Goal: Information Seeking & Learning: Learn about a topic

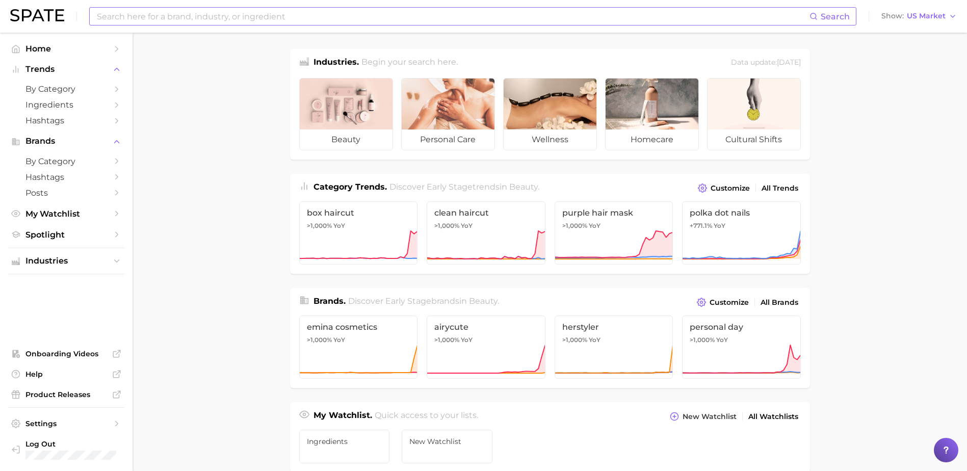
click at [155, 16] on input at bounding box center [452, 16] width 713 height 17
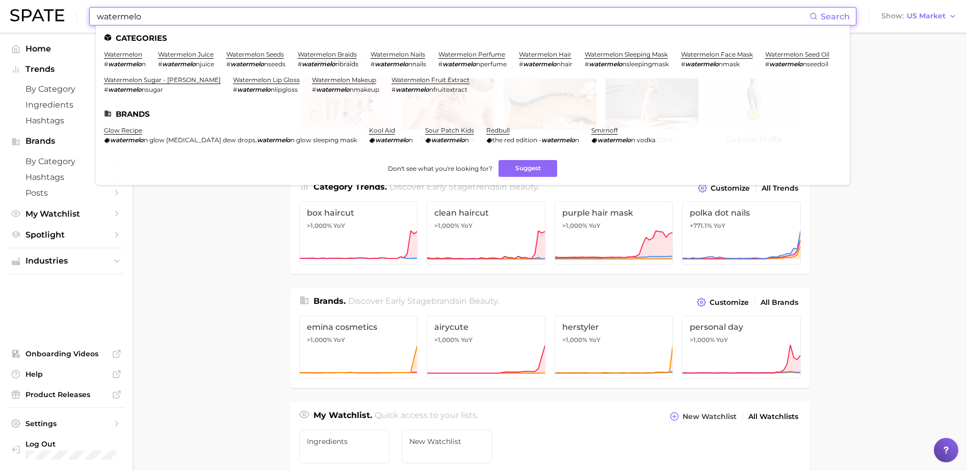
type input "watermelon"
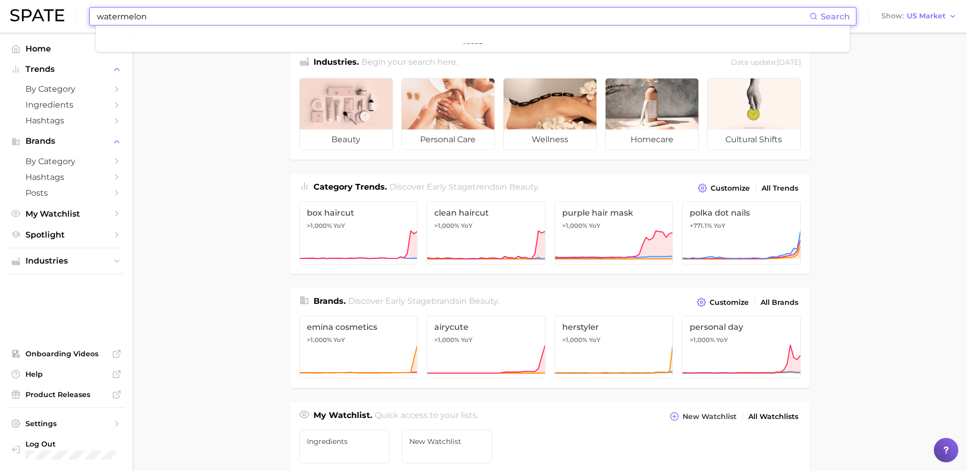
click at [193, 97] on main "Industries. Begin your search here. Data update: August 31st, 2025 beauty perso…" at bounding box center [549, 430] width 834 height 795
click at [191, 16] on input "watermelon" at bounding box center [452, 16] width 713 height 17
click at [834, 15] on span "Search" at bounding box center [834, 17] width 29 height 10
click at [190, 14] on input at bounding box center [452, 16] width 713 height 17
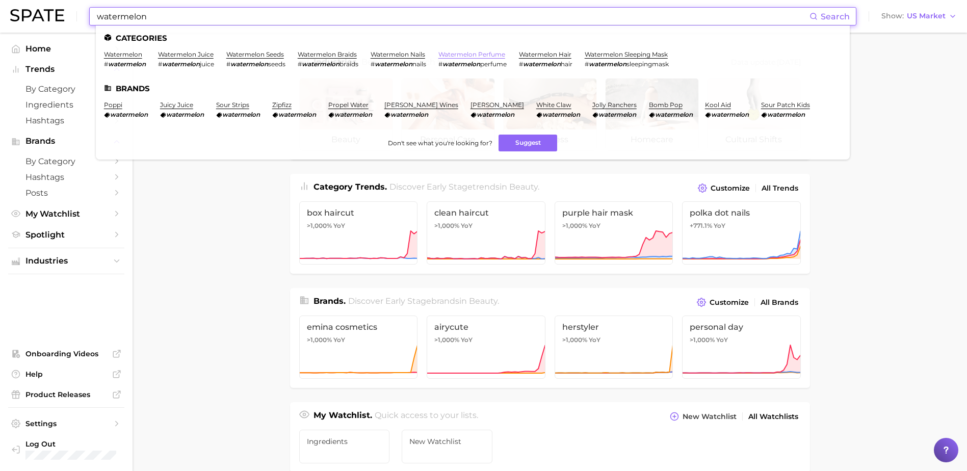
type input "watermelon"
click at [486, 53] on link "watermelon perfume" at bounding box center [471, 54] width 67 height 8
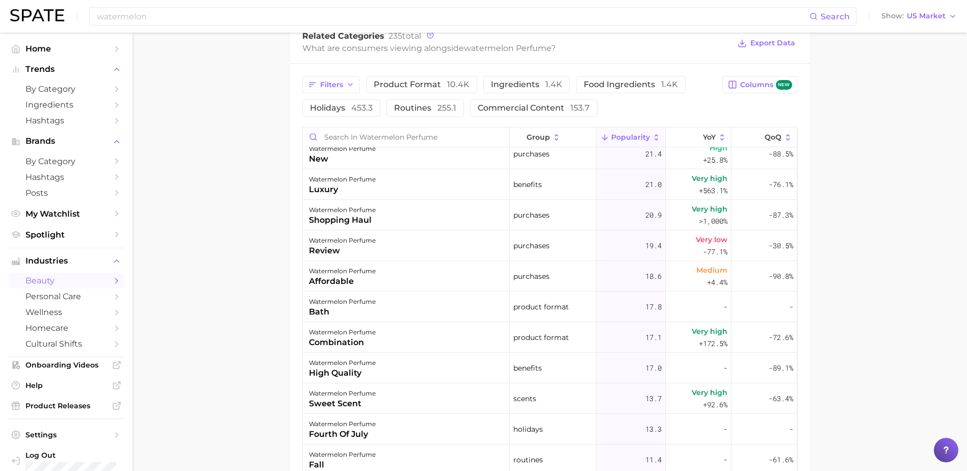
scroll to position [968, 0]
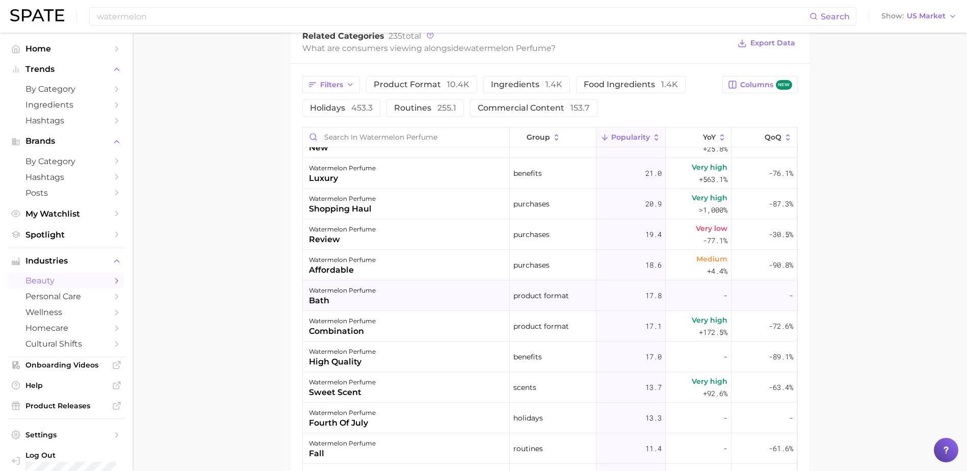
click at [643, 303] on div "17.8" at bounding box center [630, 295] width 69 height 31
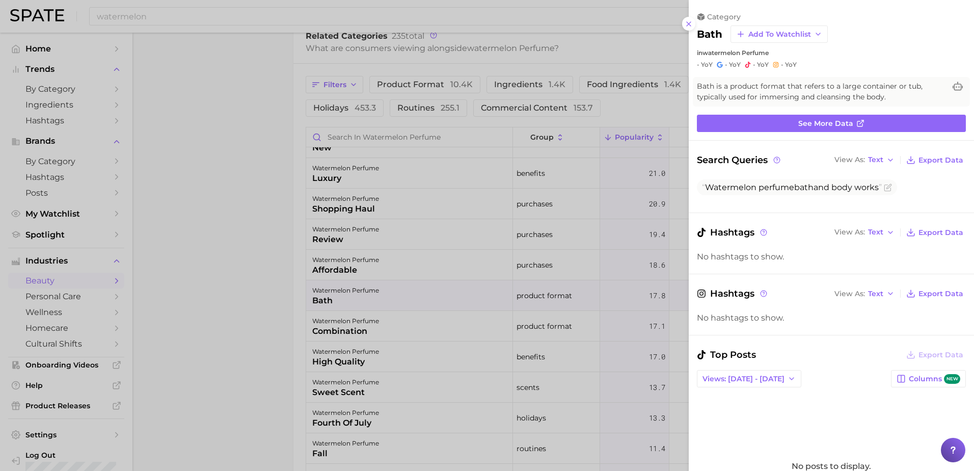
click at [303, 341] on div at bounding box center [487, 235] width 974 height 471
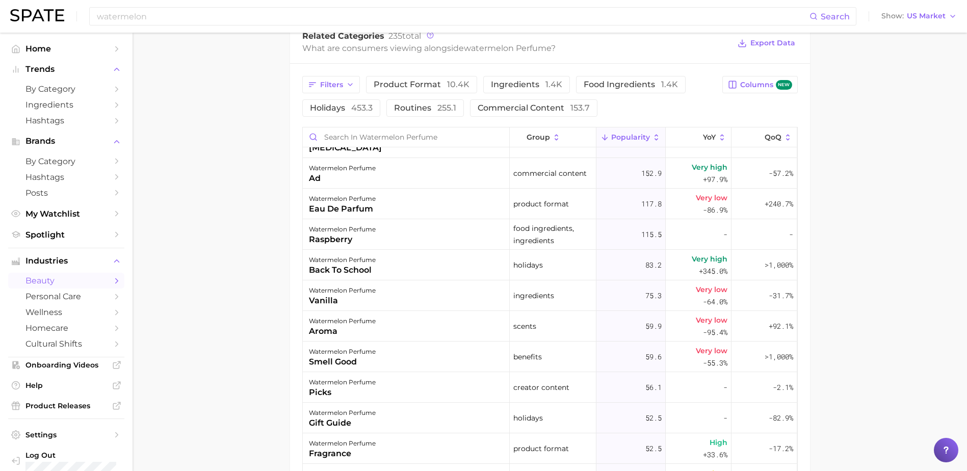
scroll to position [0, 0]
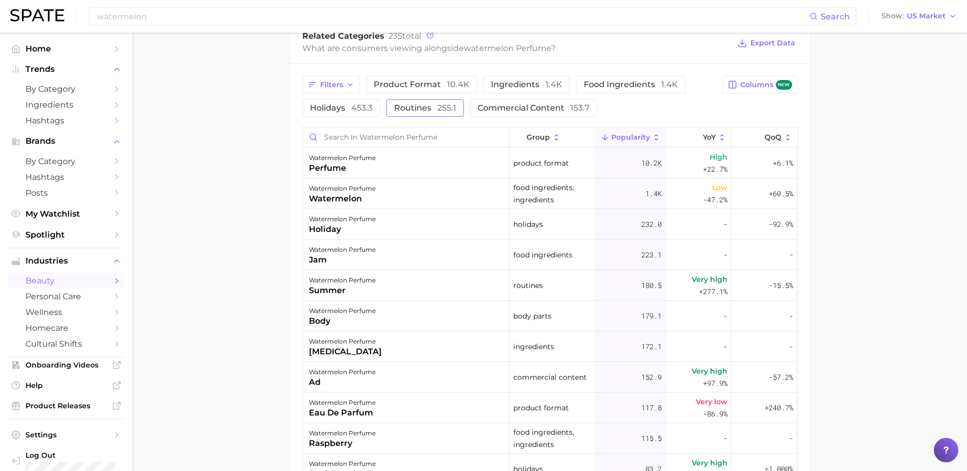
click at [401, 109] on span "routines 255.1" at bounding box center [425, 108] width 62 height 8
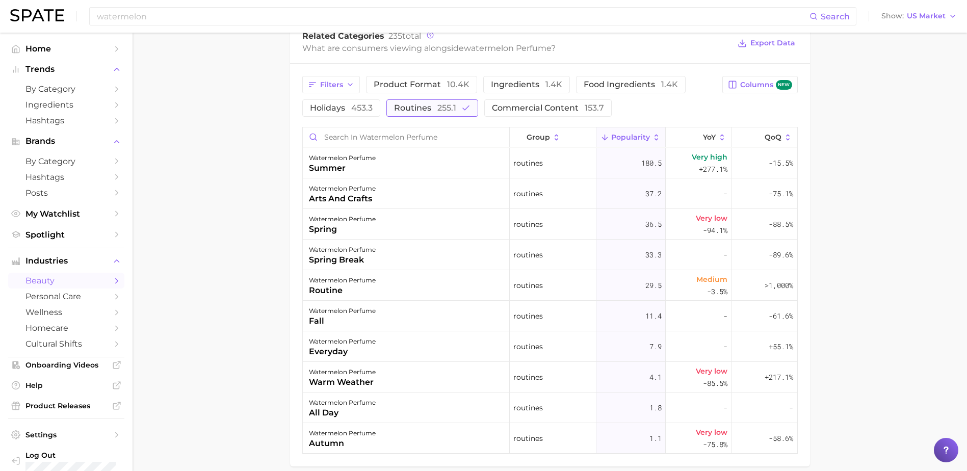
click at [412, 110] on span "routines 255.1" at bounding box center [425, 108] width 62 height 8
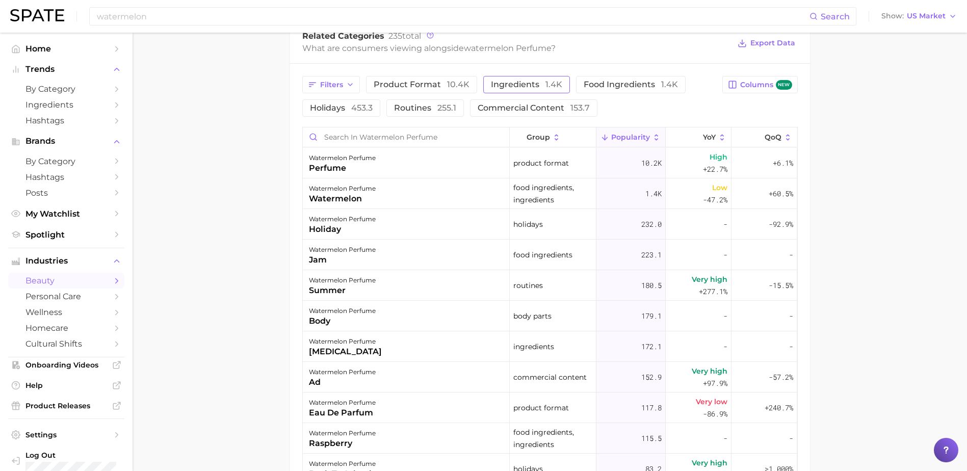
click at [530, 81] on span "ingredients 1.4k" at bounding box center [526, 85] width 71 height 8
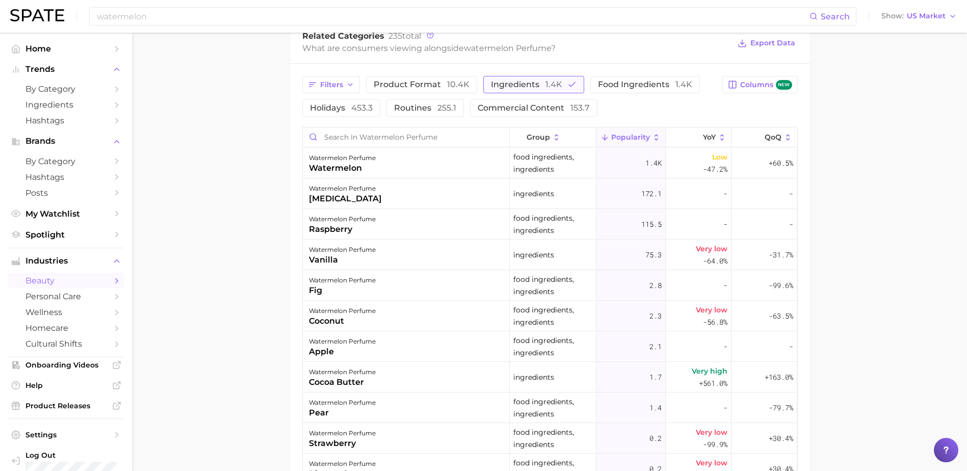
click at [530, 81] on span "ingredients 1.4k" at bounding box center [526, 85] width 71 height 8
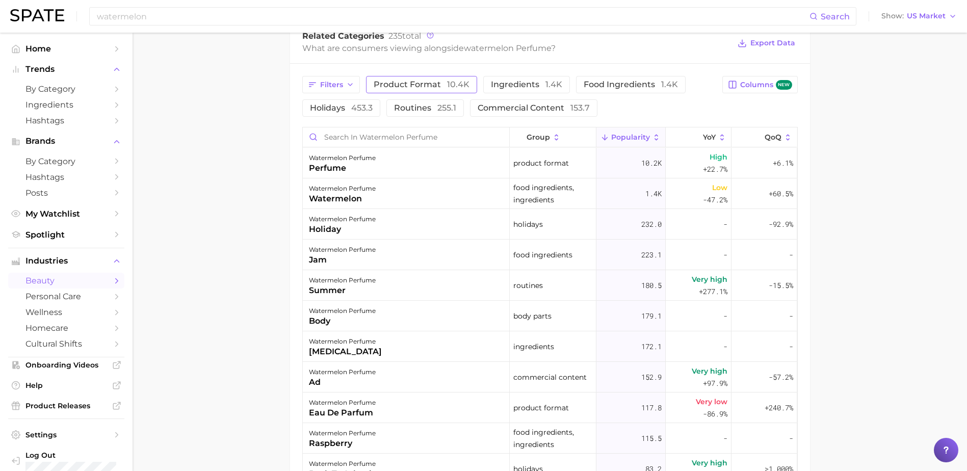
click at [388, 83] on span "product format 10.4k" at bounding box center [422, 85] width 96 height 8
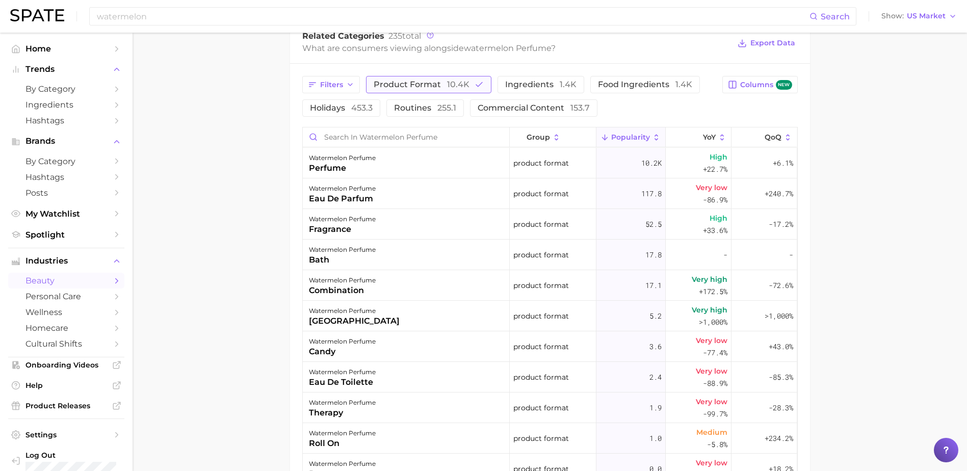
click at [389, 83] on span "product format 10.4k" at bounding box center [422, 85] width 96 height 8
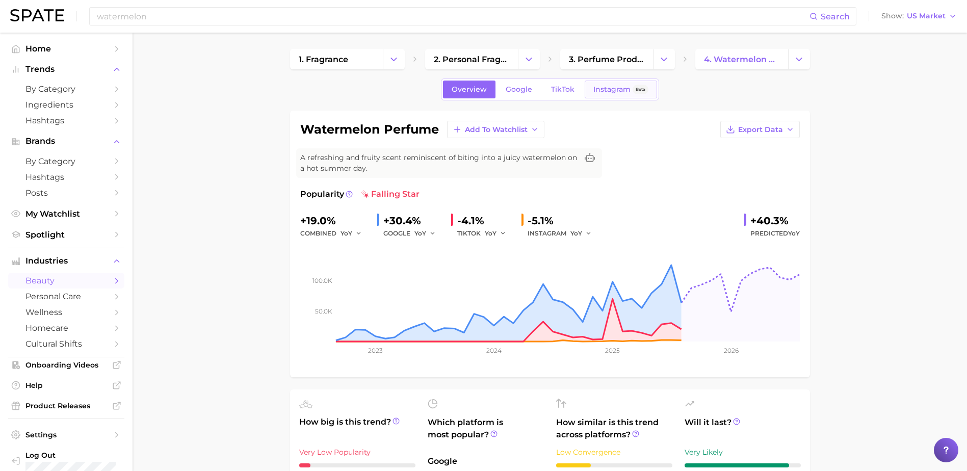
click at [600, 81] on link "Instagram Beta" at bounding box center [621, 90] width 72 height 18
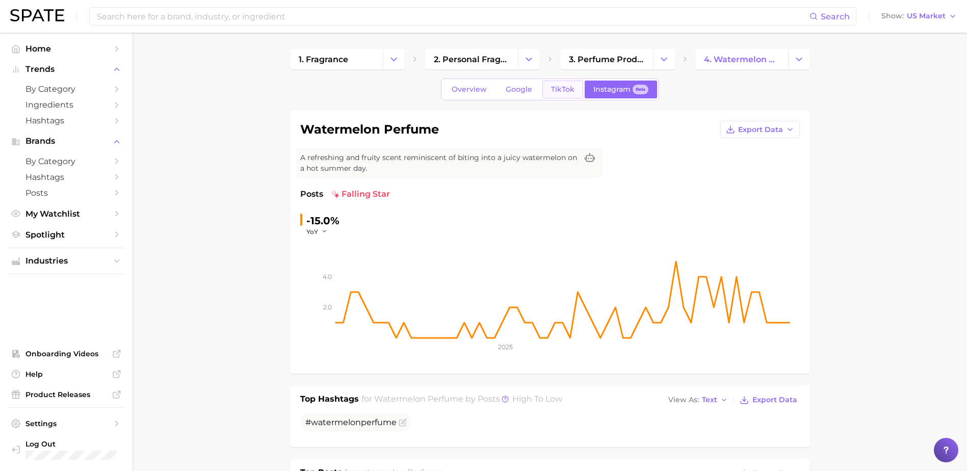
click at [568, 90] on span "TikTok" at bounding box center [562, 89] width 23 height 9
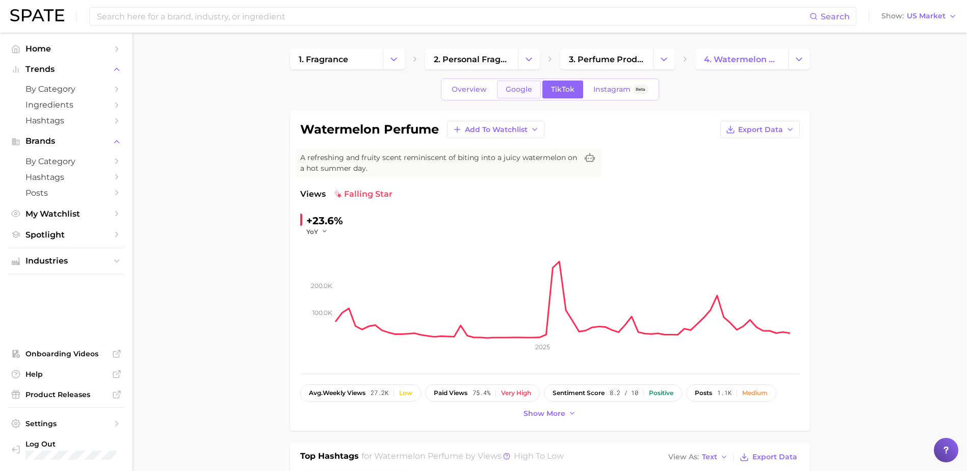
click at [525, 86] on span "Google" at bounding box center [519, 89] width 26 height 9
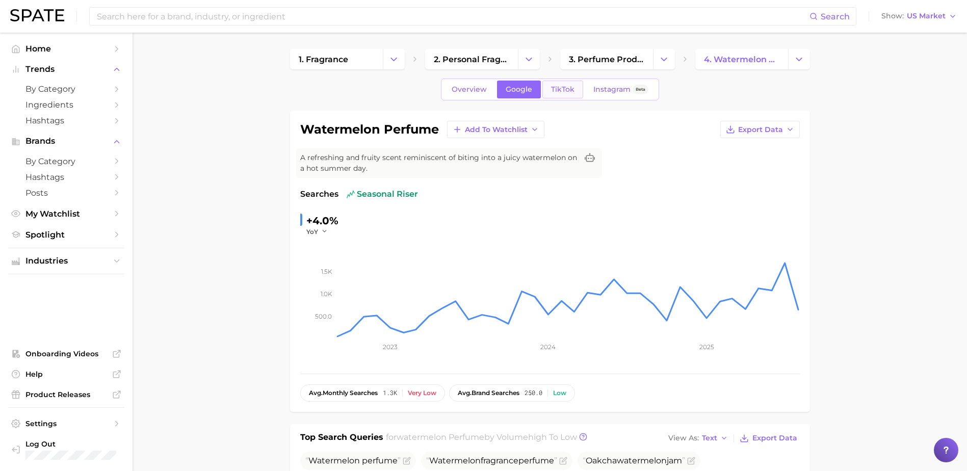
click at [564, 89] on span "TikTok" at bounding box center [562, 89] width 23 height 9
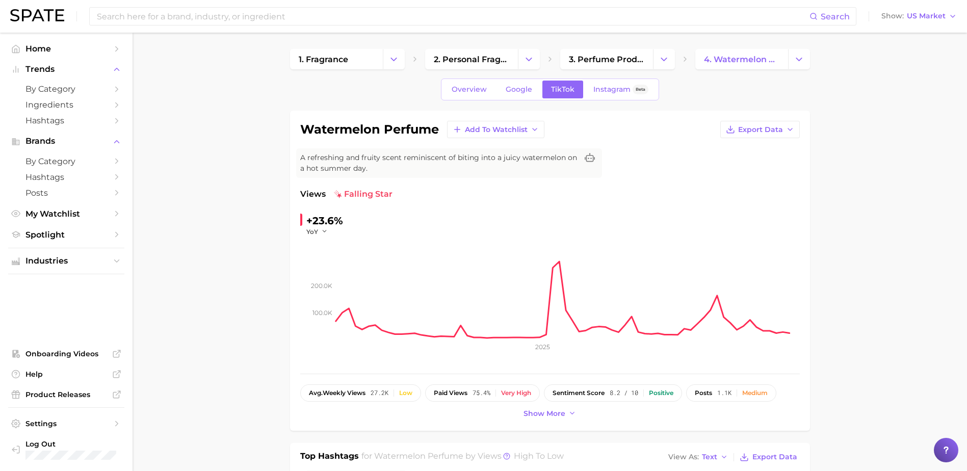
click at [477, 100] on div "Overview Google TikTok Instagram Beta" at bounding box center [550, 89] width 218 height 22
click at [481, 85] on span "Overview" at bounding box center [469, 89] width 35 height 9
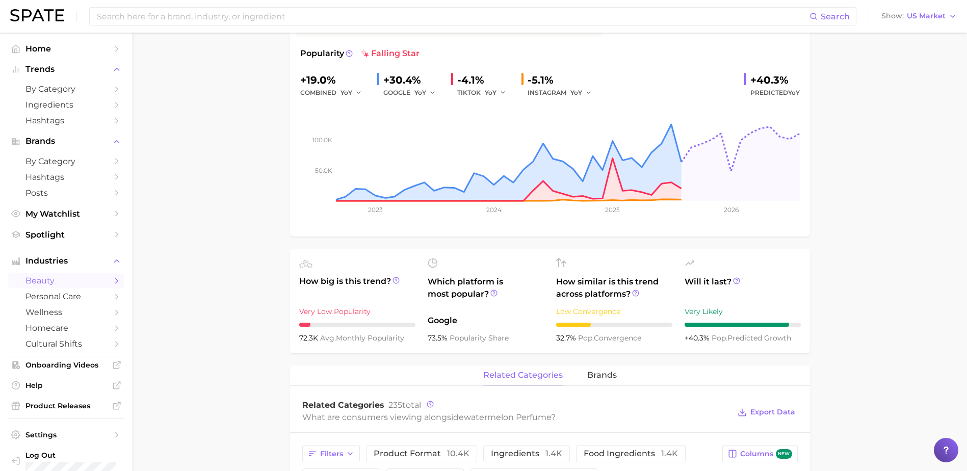
scroll to position [153, 0]
